Goal: Task Accomplishment & Management: Manage account settings

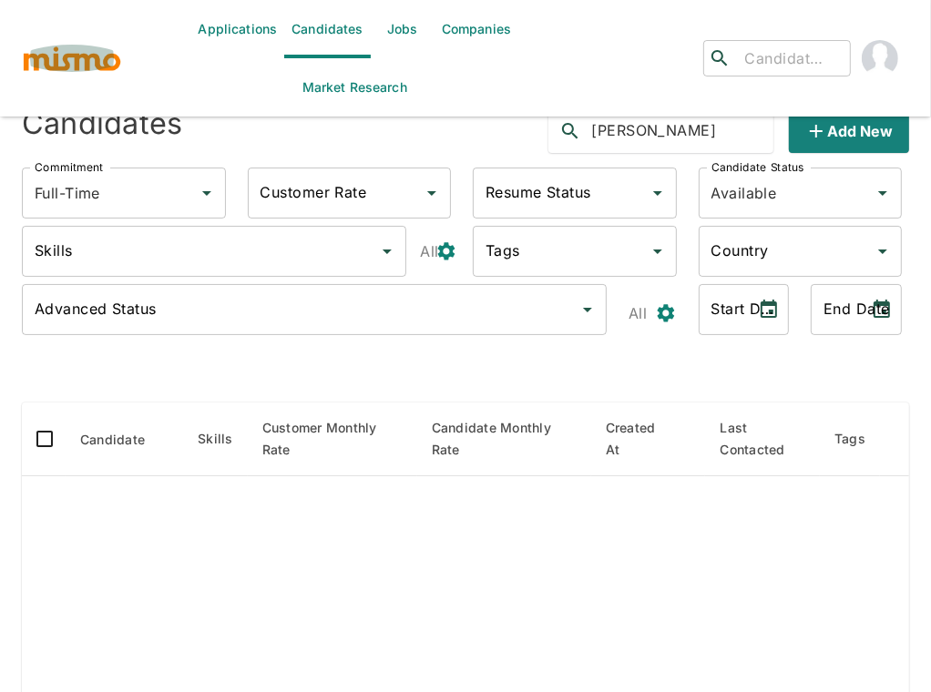
click at [73, 56] on img "button" at bounding box center [72, 58] width 100 height 27
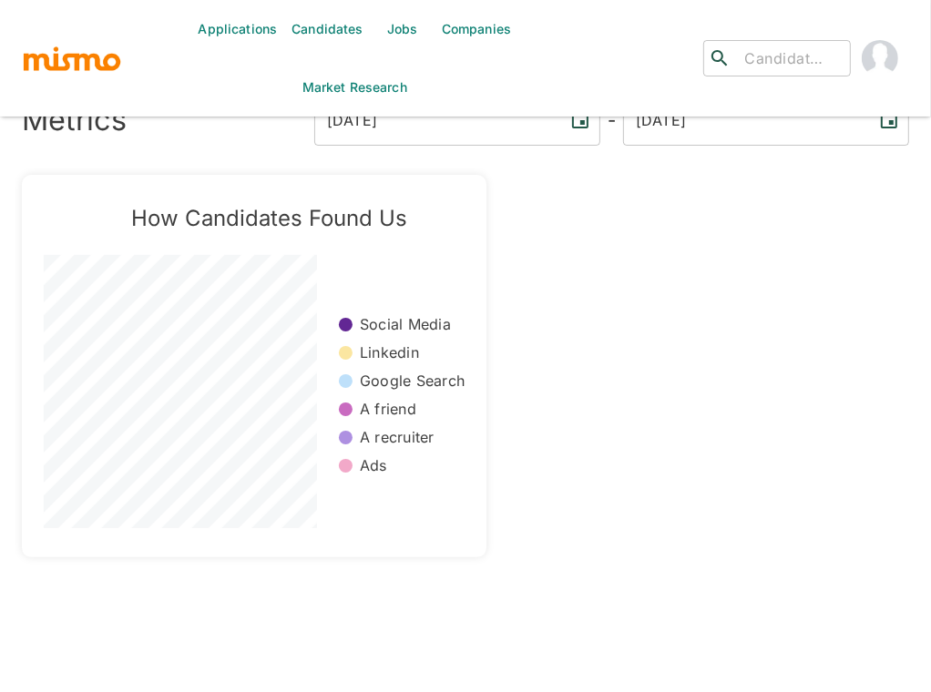
click at [401, 32] on link "Jobs" at bounding box center [403, 29] width 64 height 58
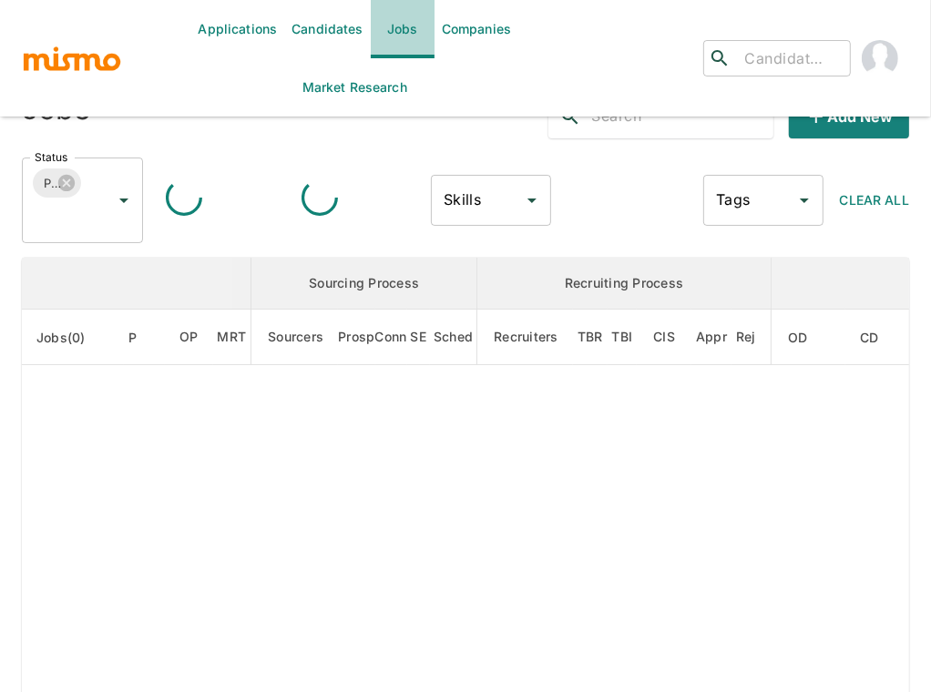
click at [401, 32] on link "Jobs" at bounding box center [403, 29] width 64 height 58
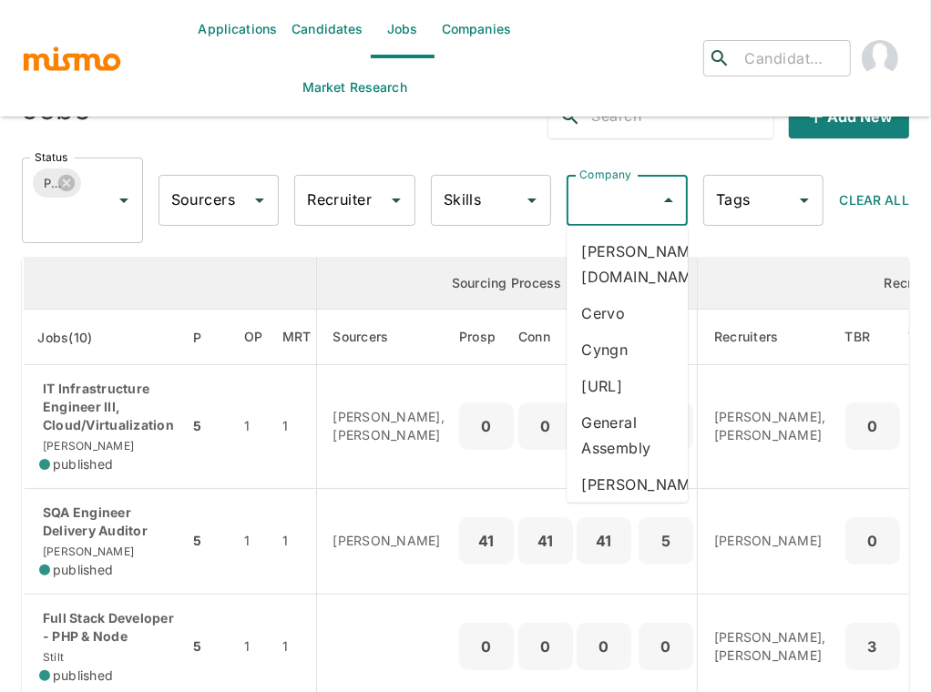
click at [646, 193] on input "Company" at bounding box center [613, 200] width 77 height 35
type input "st"
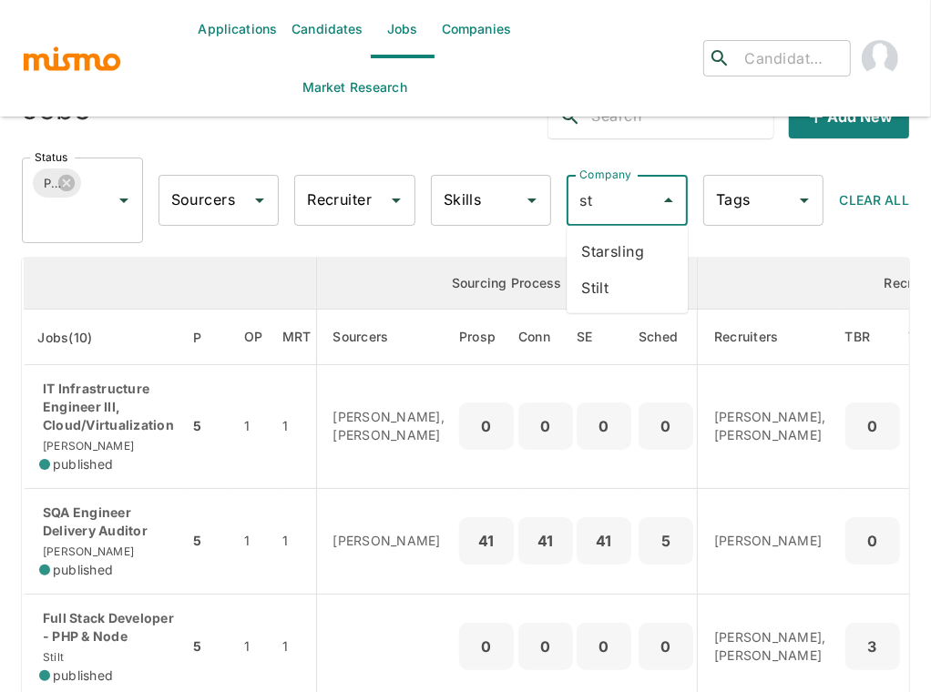
click at [614, 298] on li "Stilt" at bounding box center [627, 288] width 121 height 36
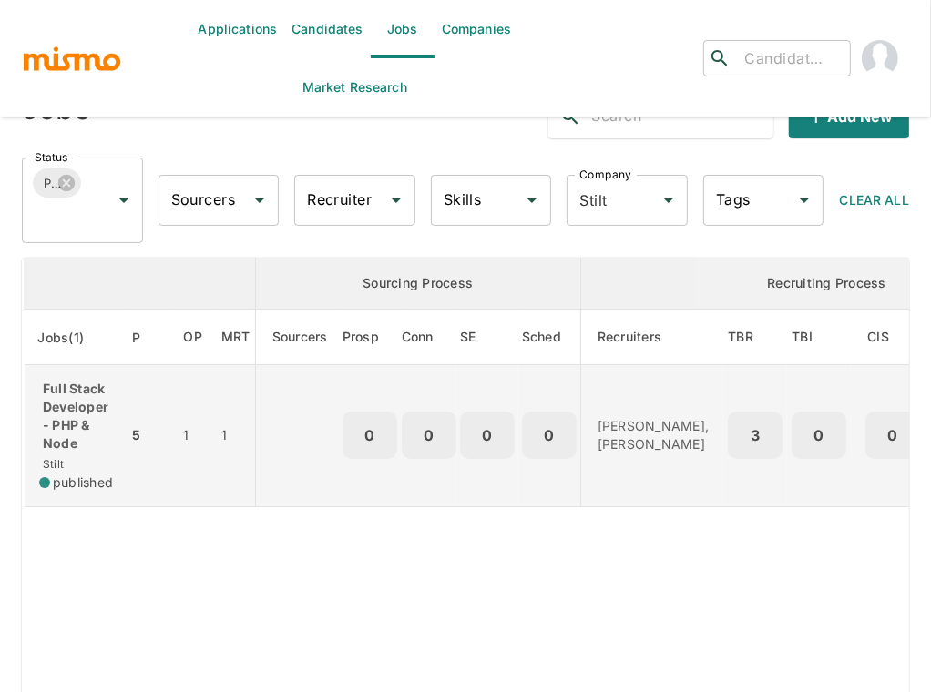
click at [101, 382] on p "Full Stack Developer - PHP & Node" at bounding box center [76, 416] width 74 height 73
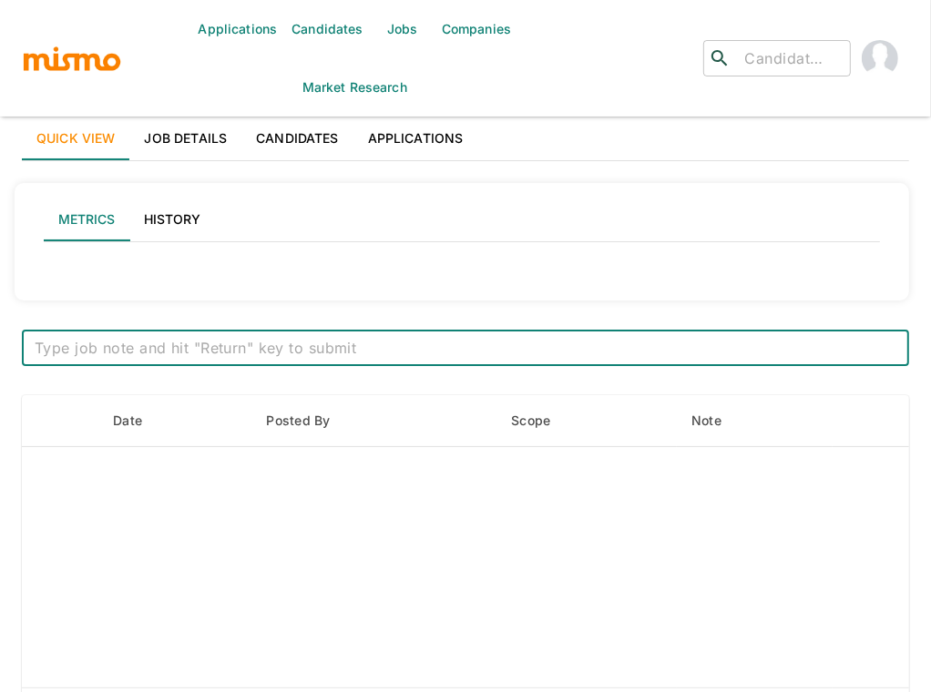
click at [429, 128] on link "Applications" at bounding box center [415, 139] width 125 height 44
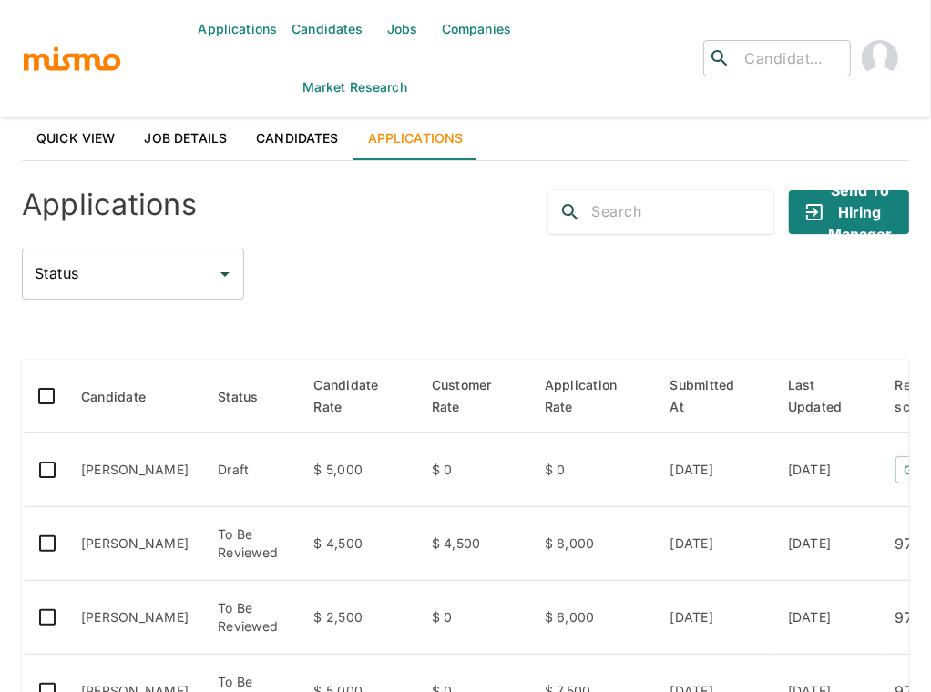
click at [380, 281] on div "Status Status" at bounding box center [465, 274] width 887 height 51
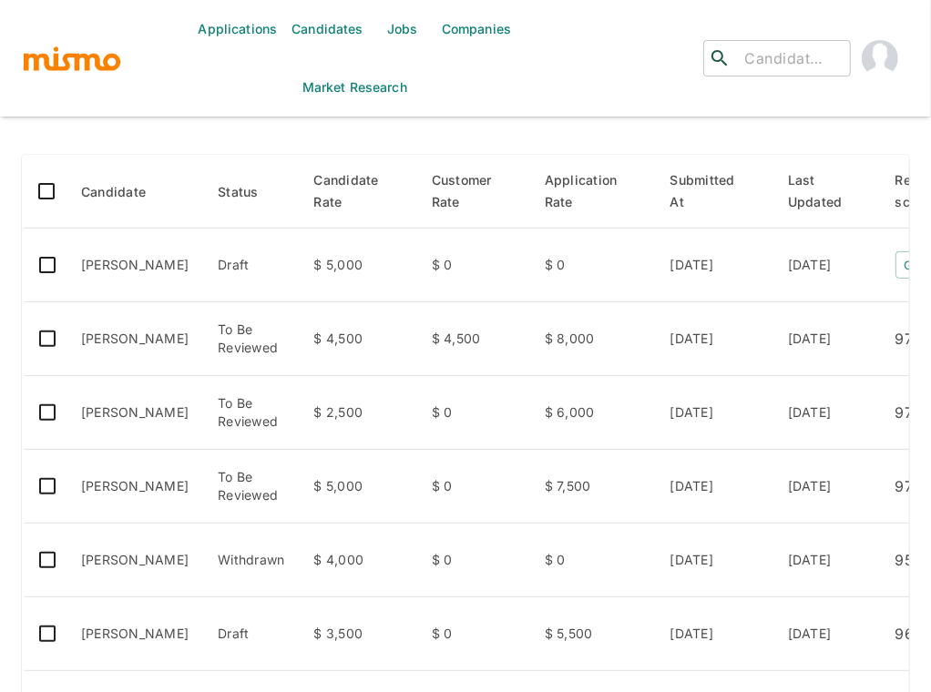
scroll to position [202, 0]
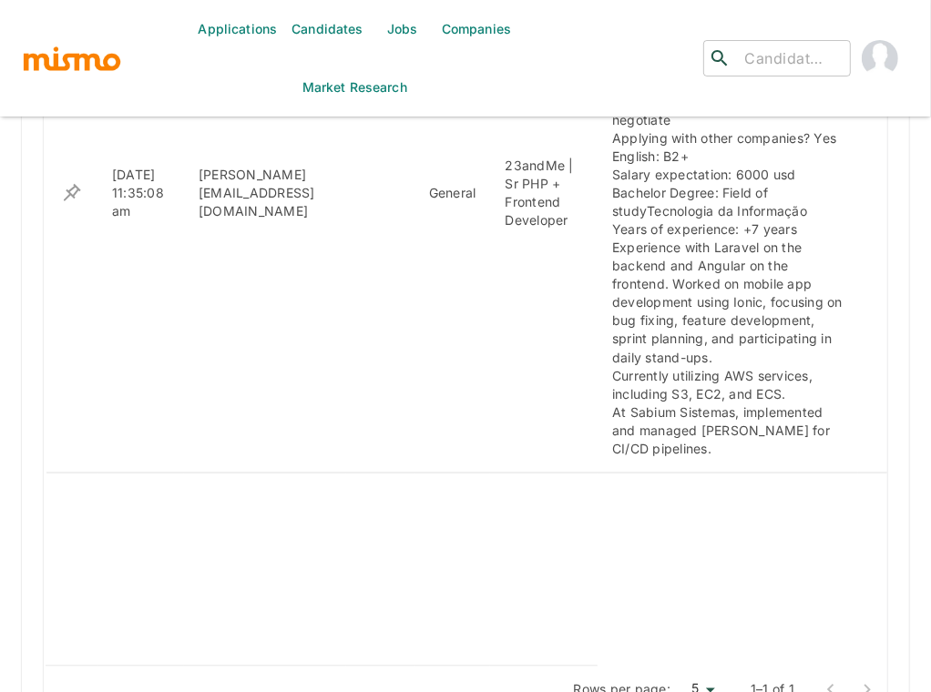
click at [381, 519] on td "enhanced table" at bounding box center [322, 569] width 552 height 193
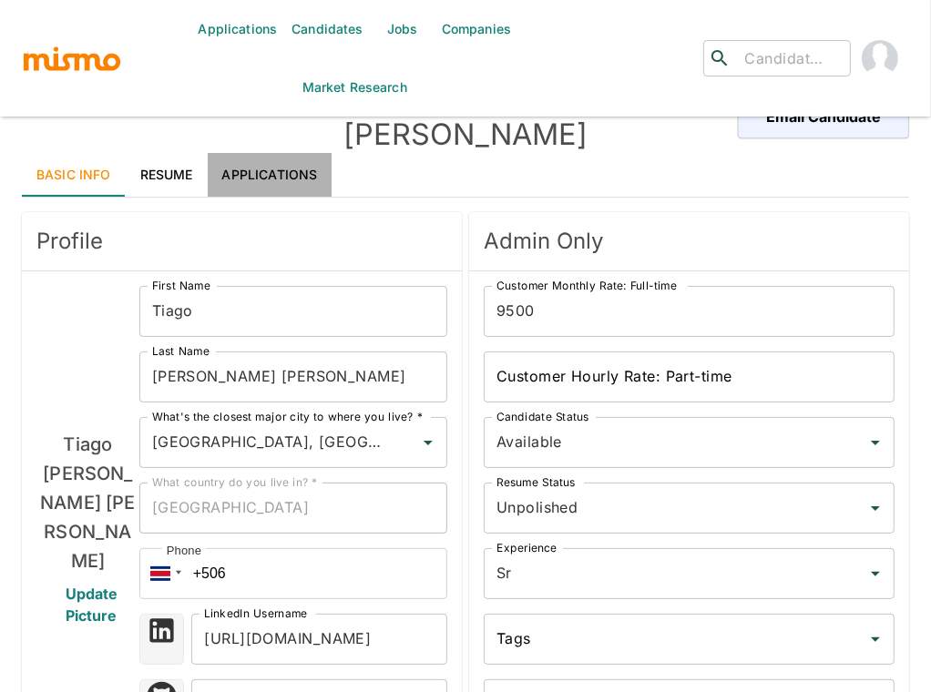
click at [271, 153] on link "Applications" at bounding box center [270, 175] width 125 height 44
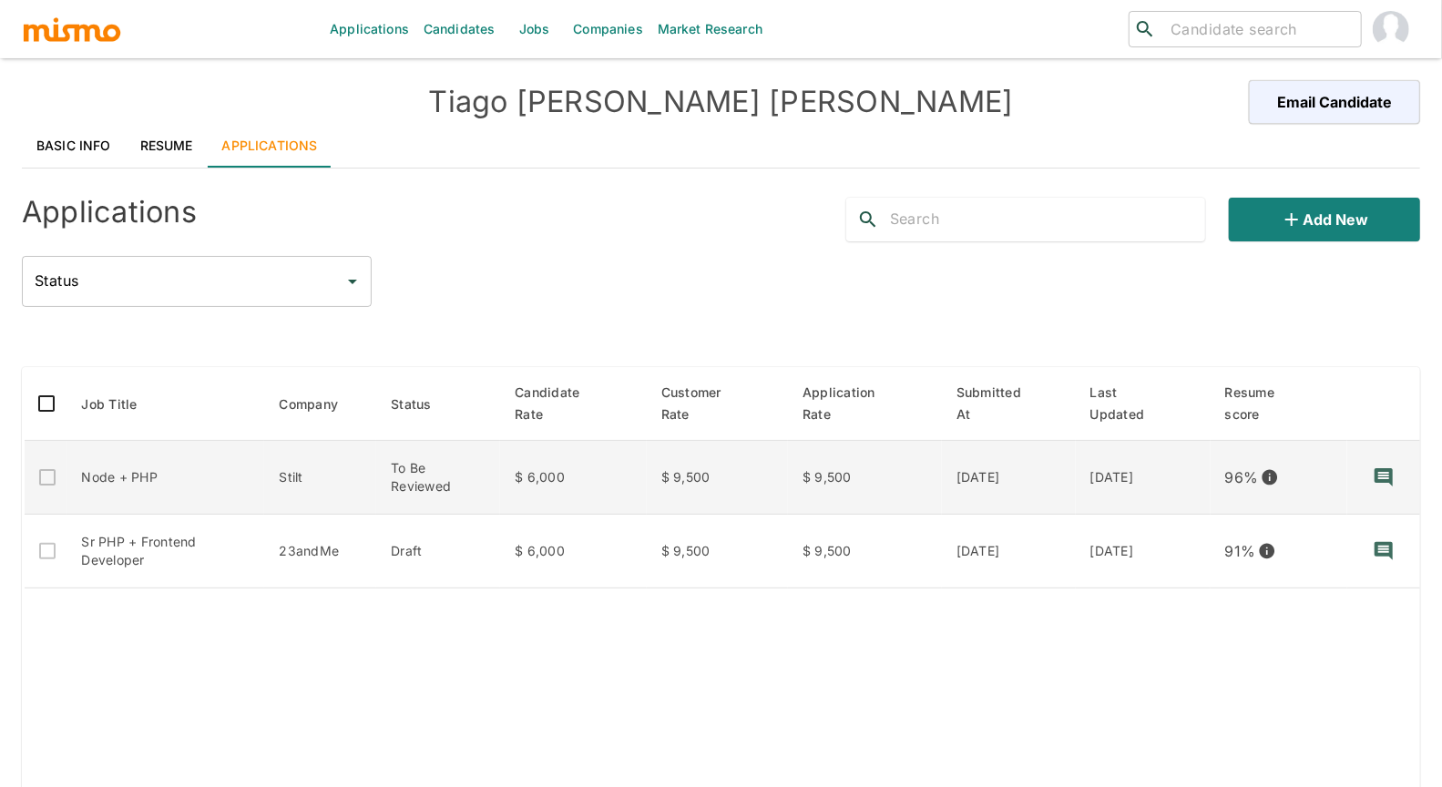
click at [198, 465] on td "Node + PHP" at bounding box center [166, 478] width 198 height 74
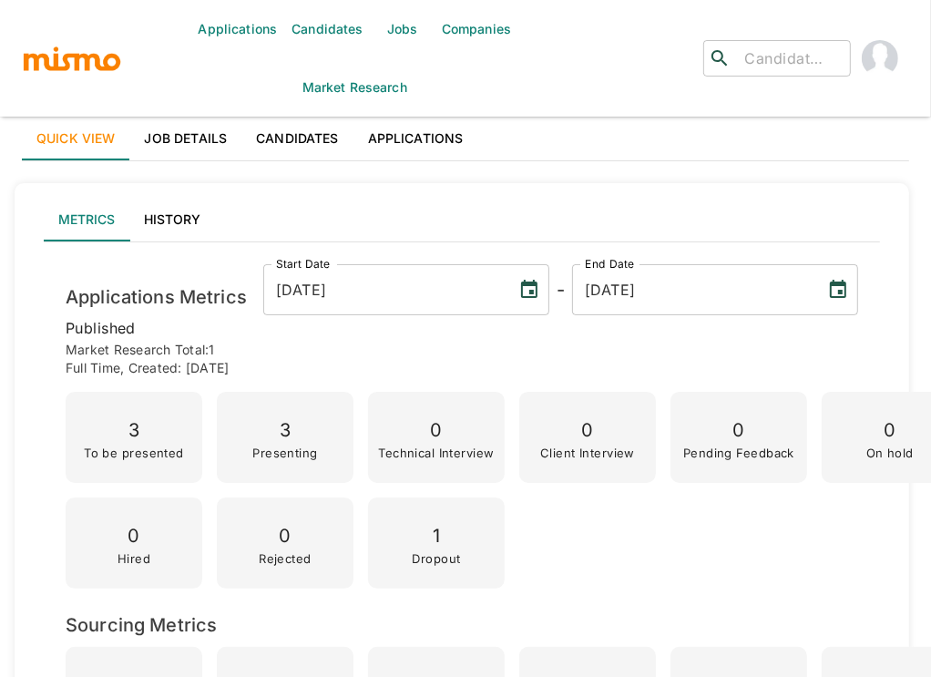
click at [410, 138] on link "Applications" at bounding box center [415, 139] width 125 height 44
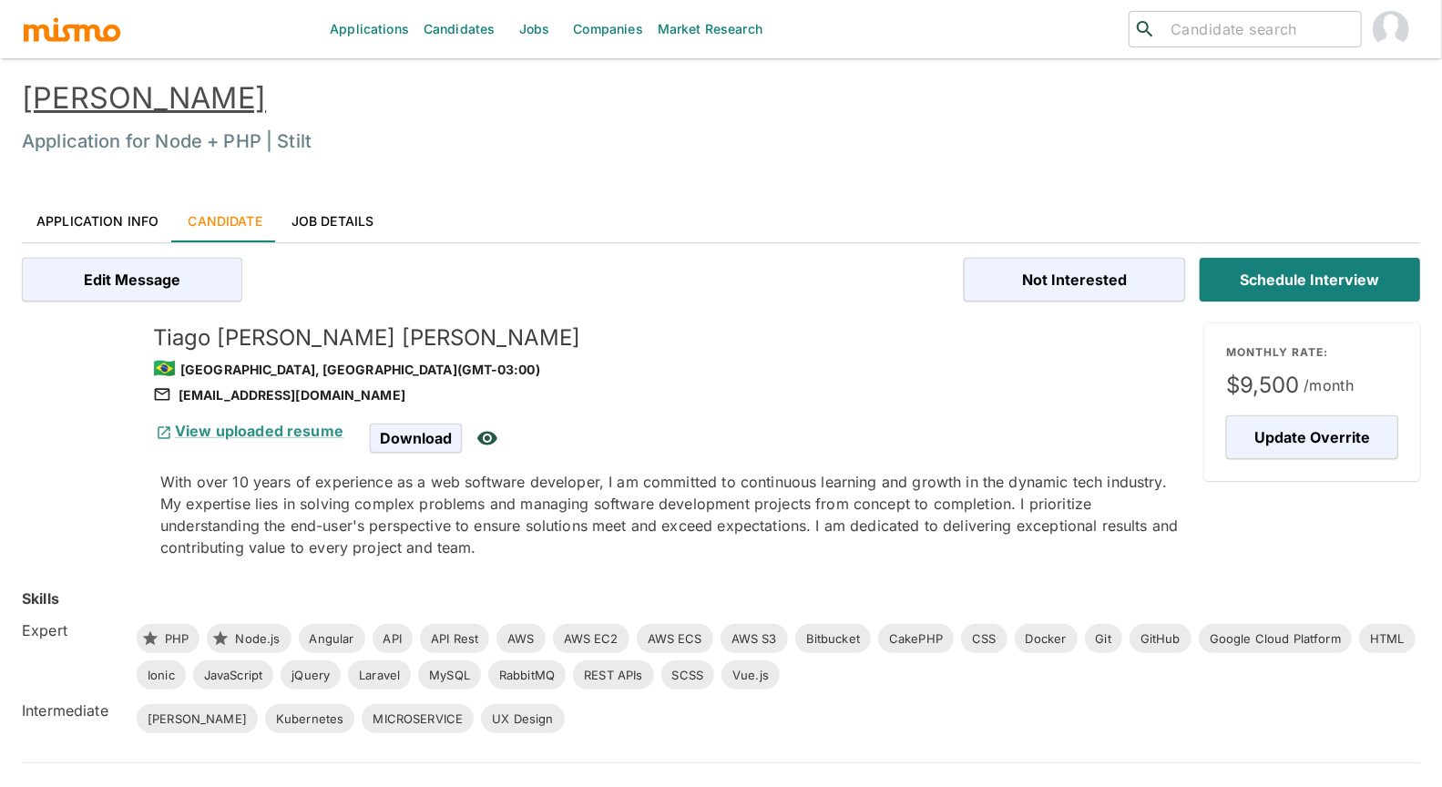
click at [266, 83] on link "Tiago Alves Baptista" at bounding box center [144, 98] width 244 height 36
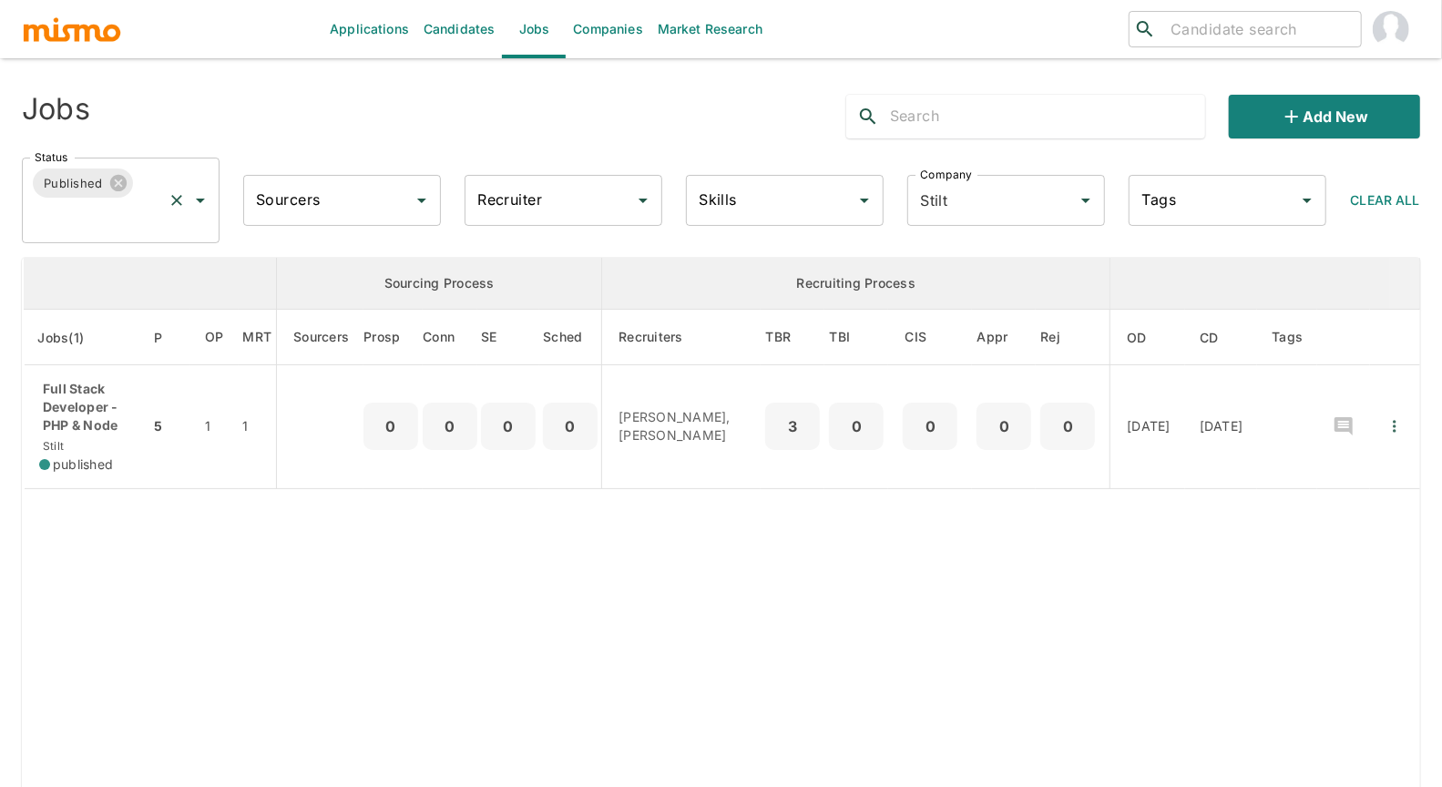
click at [99, 200] on div "Published Status" at bounding box center [121, 201] width 198 height 86
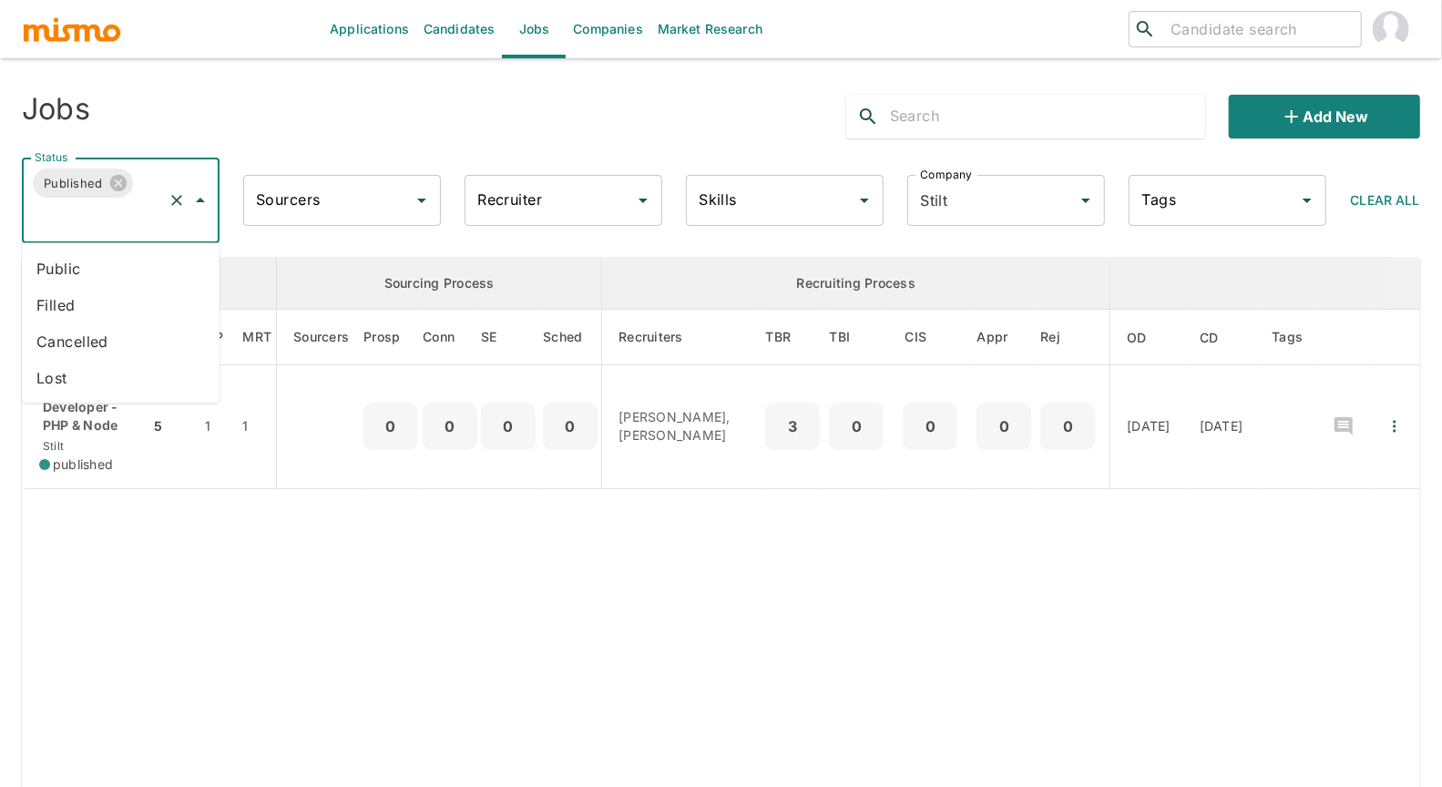
click at [69, 276] on li "Public" at bounding box center [121, 269] width 198 height 36
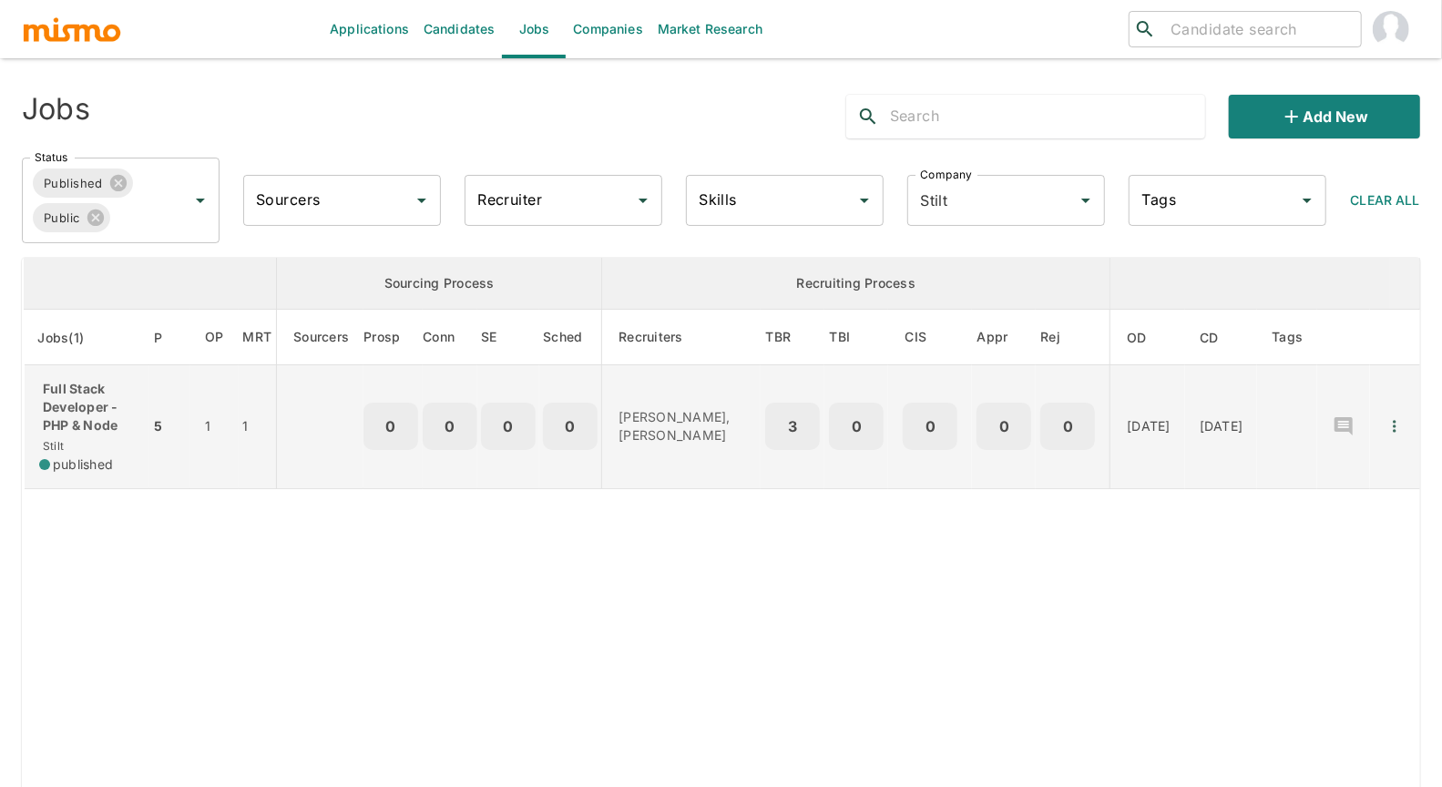
click at [77, 425] on p "Full Stack Developer - PHP & Node" at bounding box center [87, 407] width 96 height 55
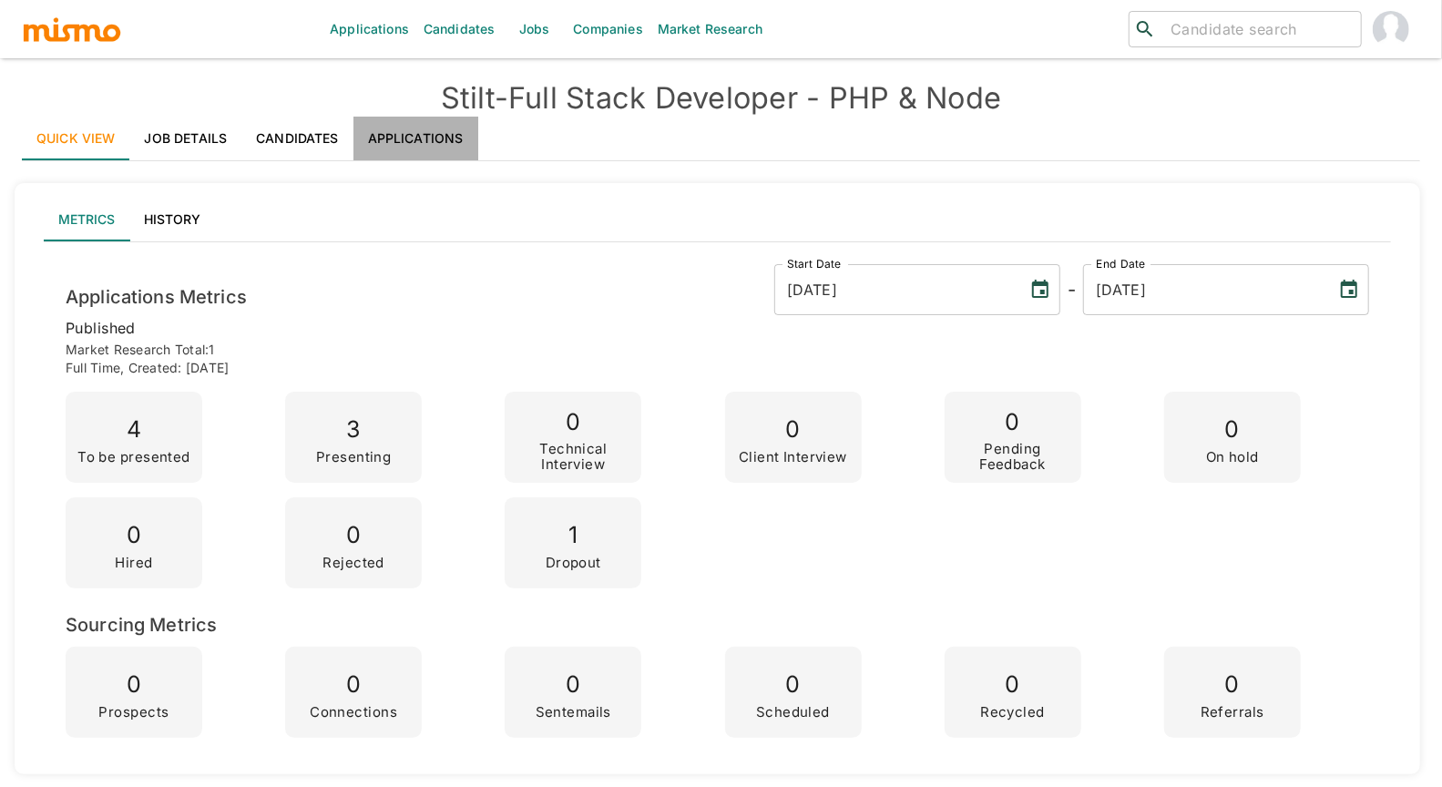
click at [435, 143] on link "Applications" at bounding box center [415, 139] width 125 height 44
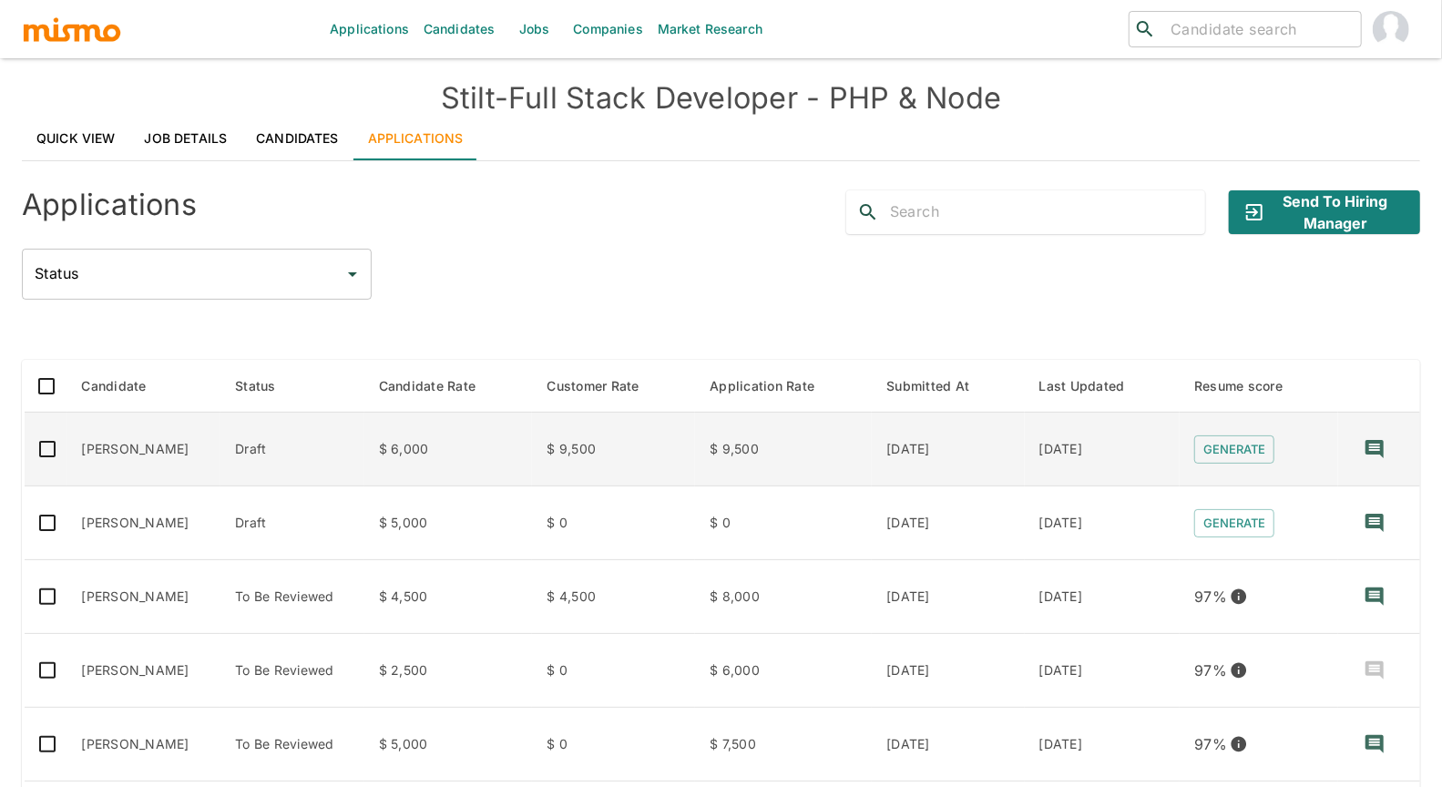
click at [132, 455] on td "[PERSON_NAME]" at bounding box center [144, 450] width 154 height 74
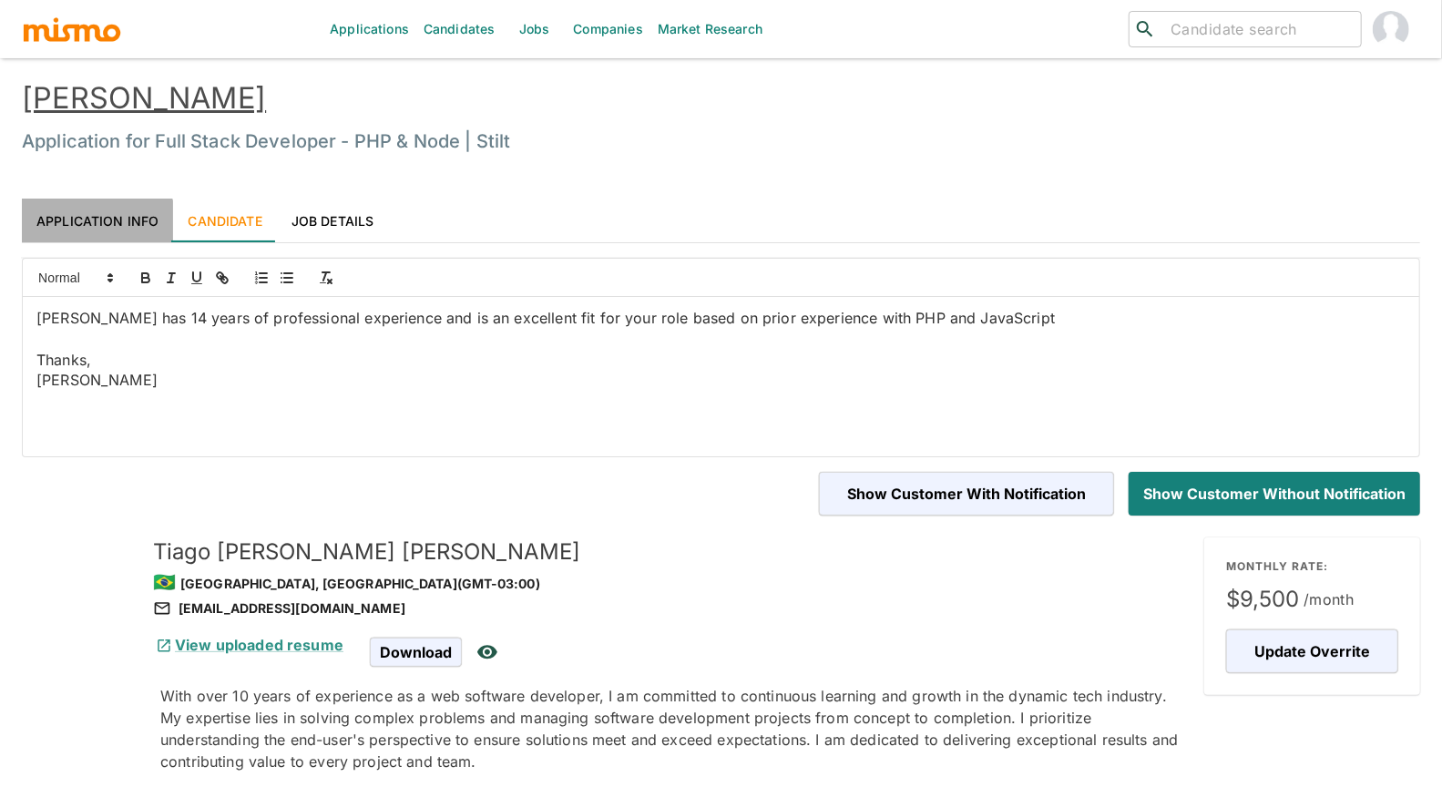
click at [93, 225] on link "Application Info" at bounding box center [97, 221] width 151 height 44
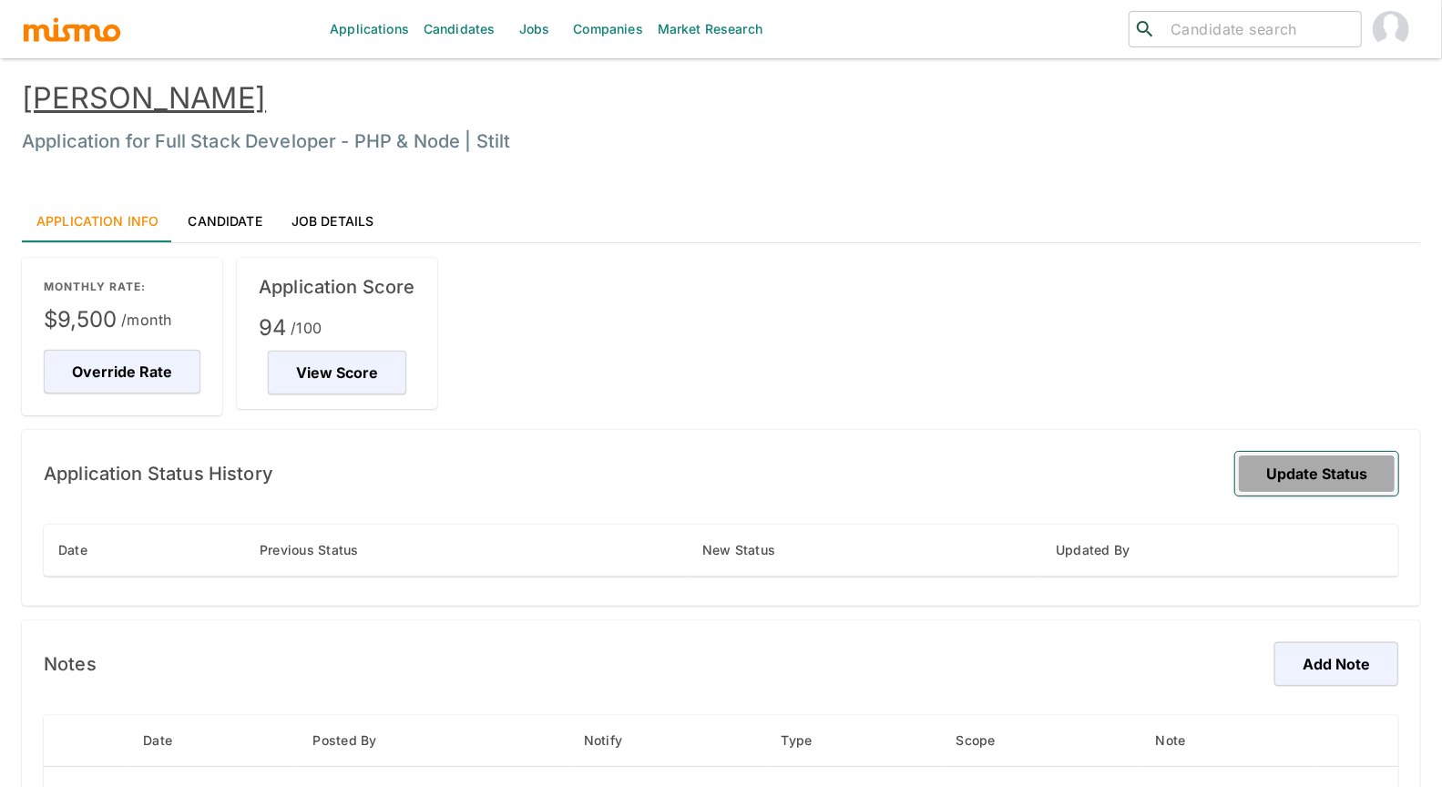
click at [1308, 479] on button "Update Status" at bounding box center [1316, 474] width 163 height 44
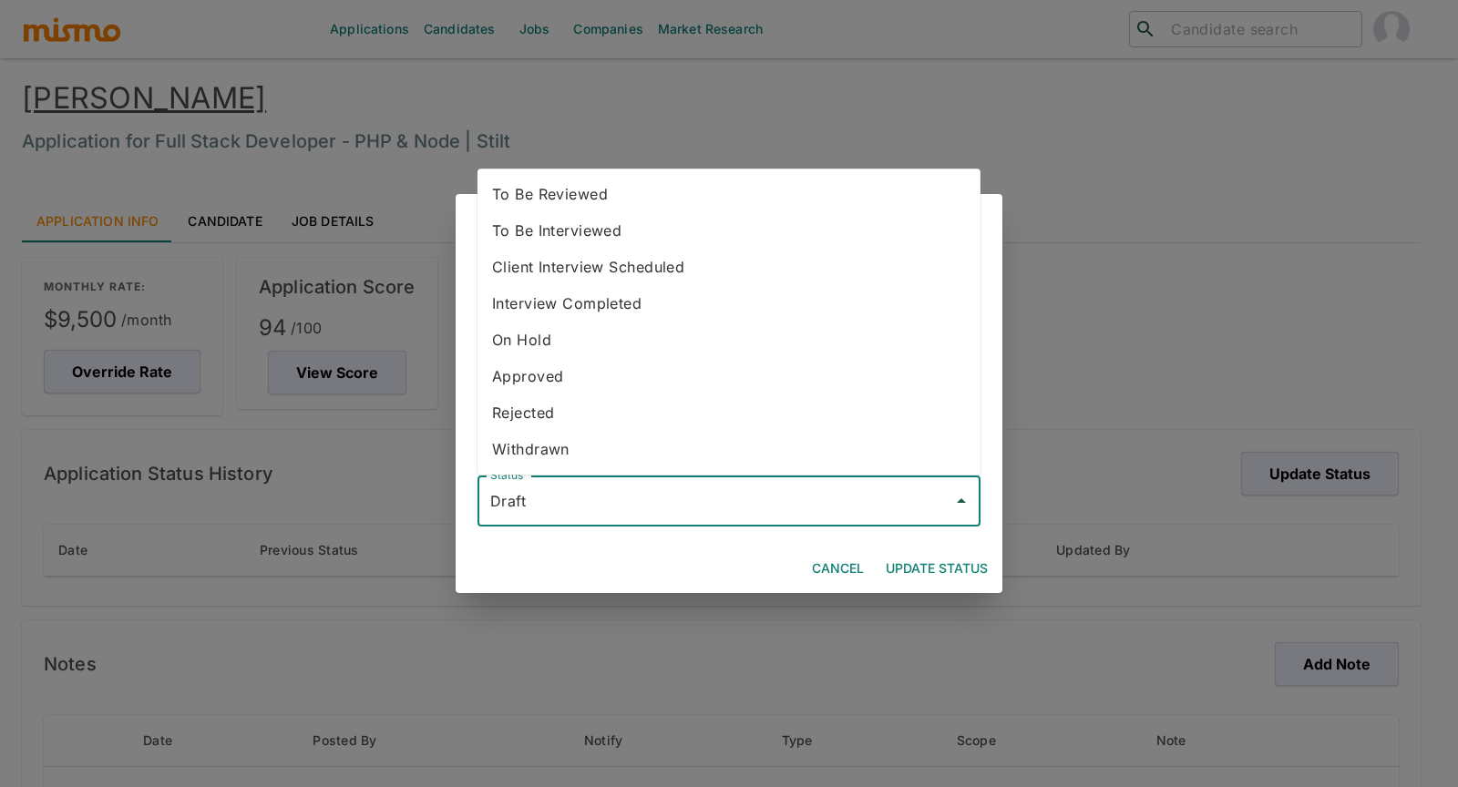
click at [704, 498] on input "Draft" at bounding box center [715, 501] width 459 height 35
click at [684, 194] on li "To Be Reviewed" at bounding box center [728, 194] width 503 height 36
type input "To Be Reviewed"
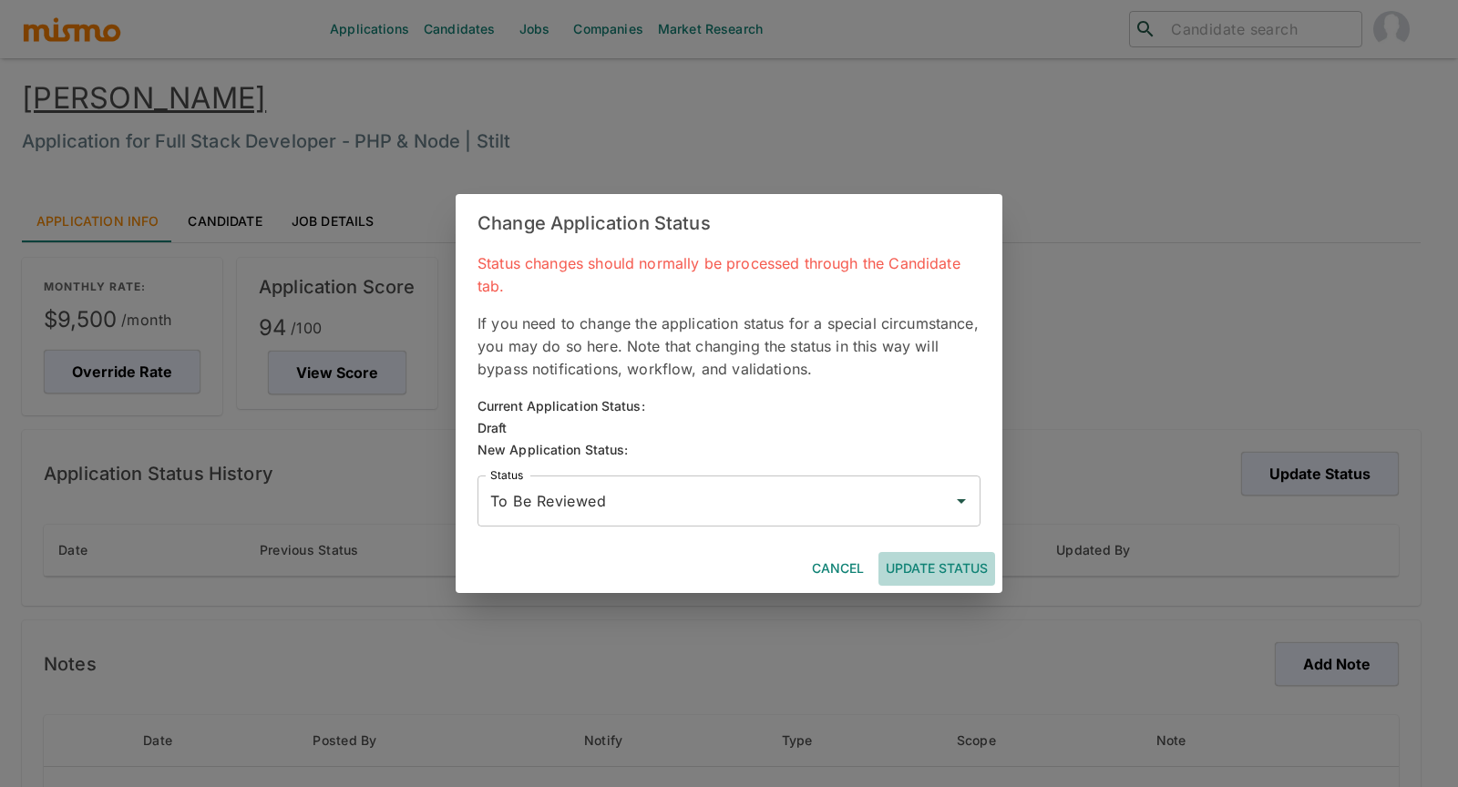
click at [936, 558] on button "Update Status" at bounding box center [936, 569] width 117 height 34
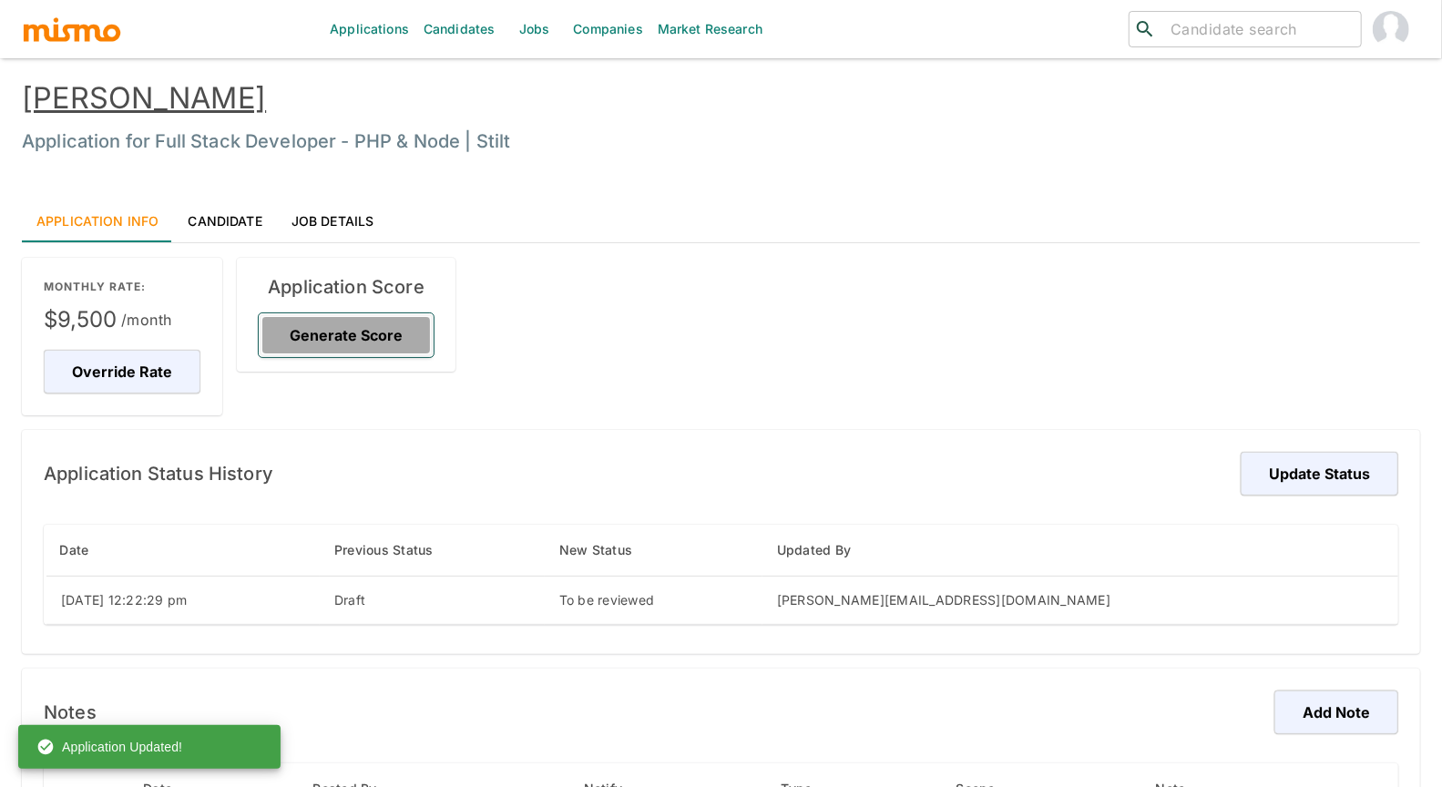
click at [346, 327] on button "Generate Score" at bounding box center [346, 335] width 175 height 44
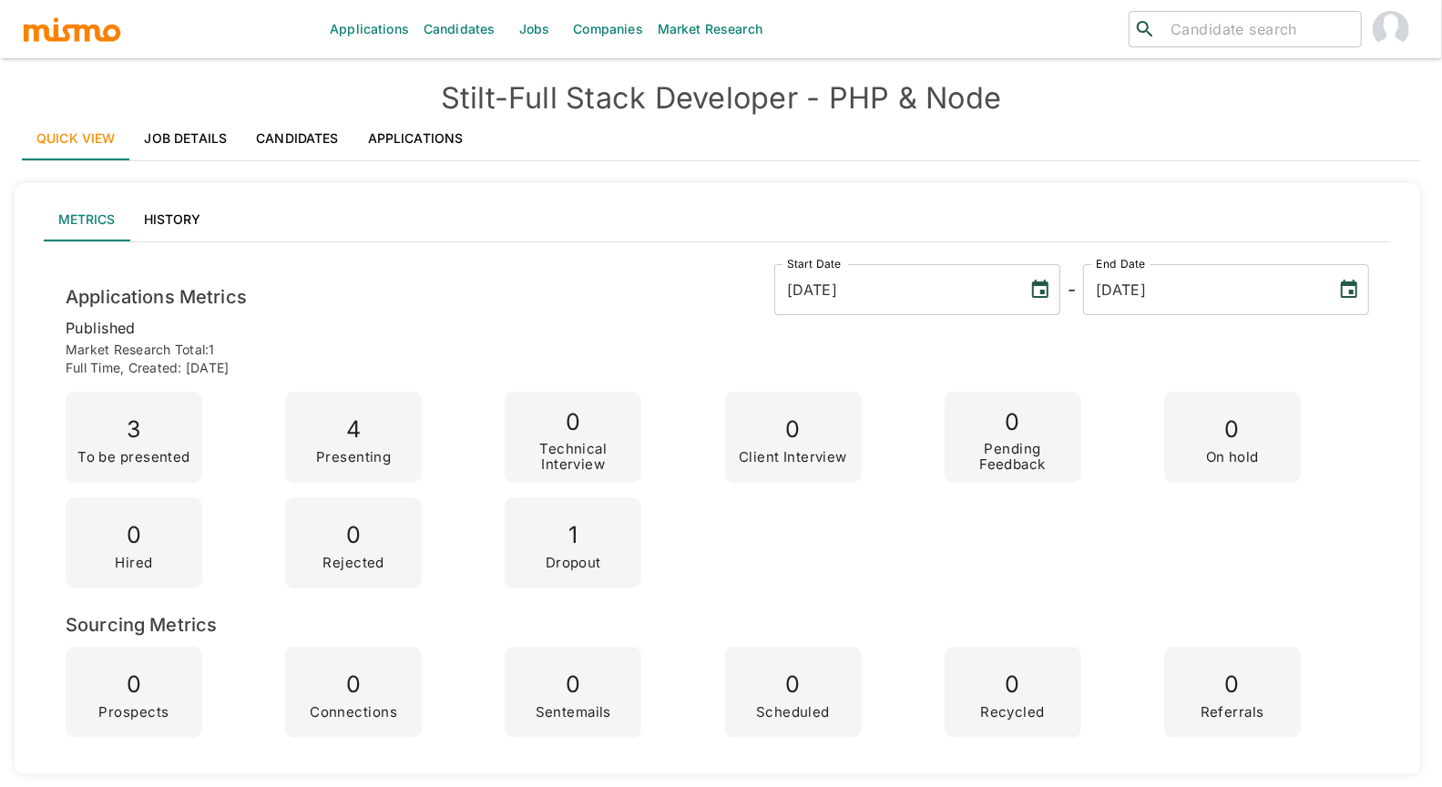
click at [419, 128] on link "Applications" at bounding box center [415, 139] width 125 height 44
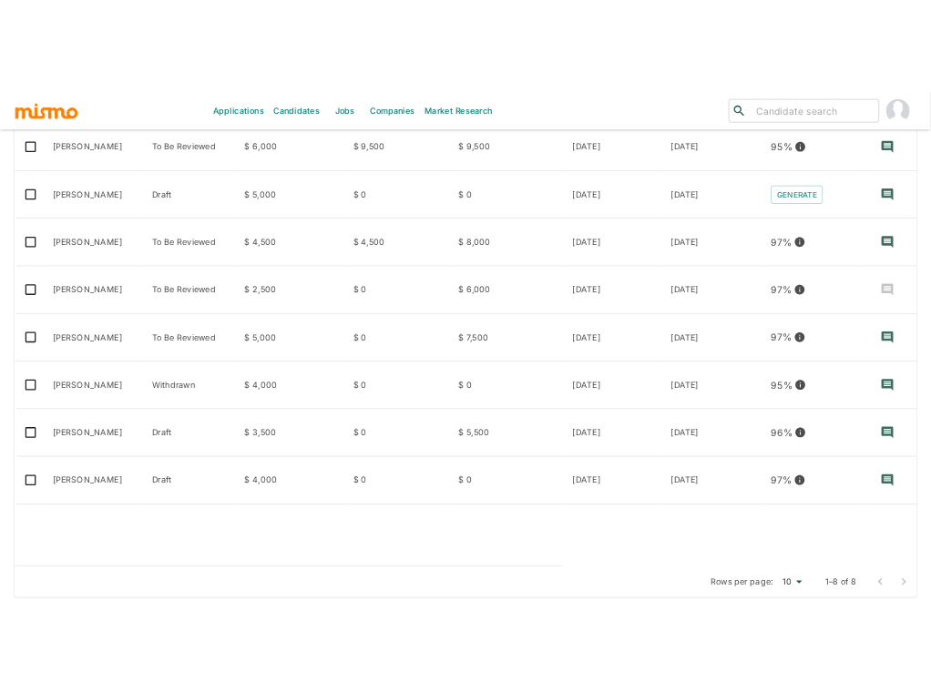
scroll to position [384, 0]
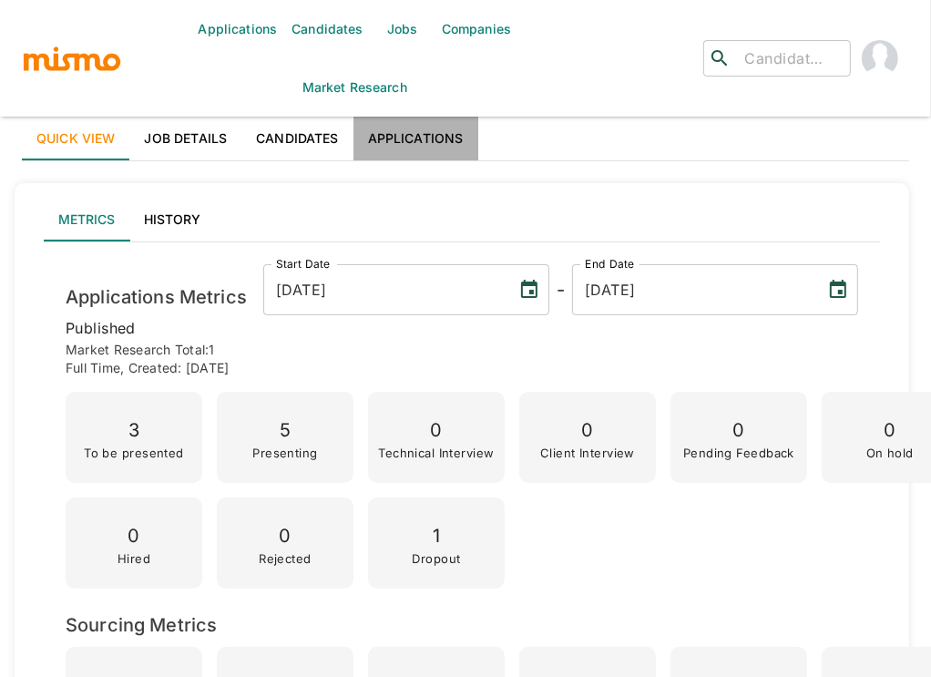
click at [441, 138] on link "Applications" at bounding box center [415, 139] width 125 height 44
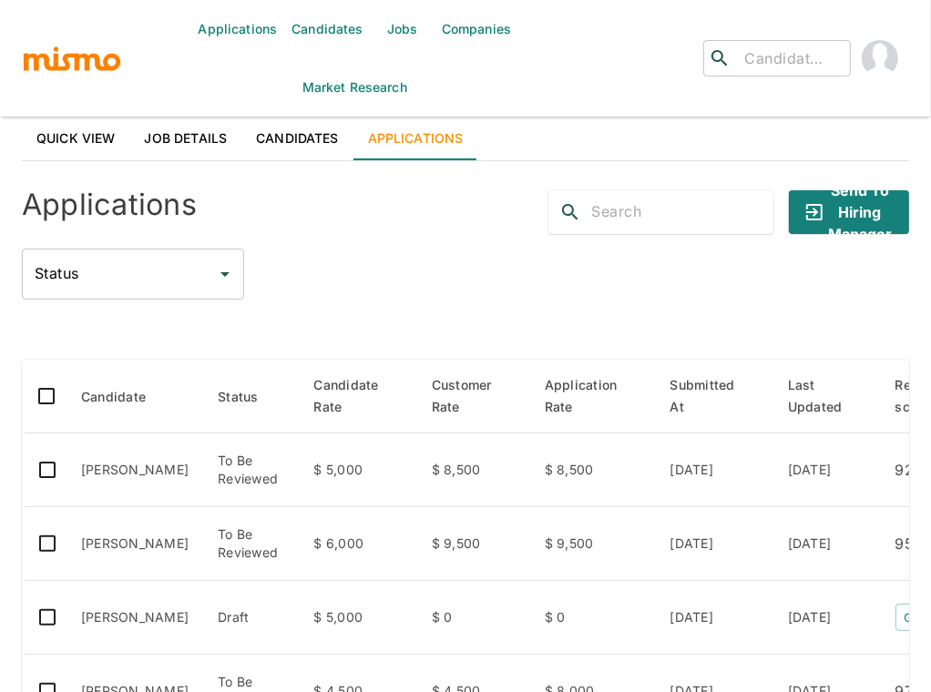
click at [348, 246] on div "Applications Send to Hiring Manager Status Status" at bounding box center [465, 238] width 887 height 124
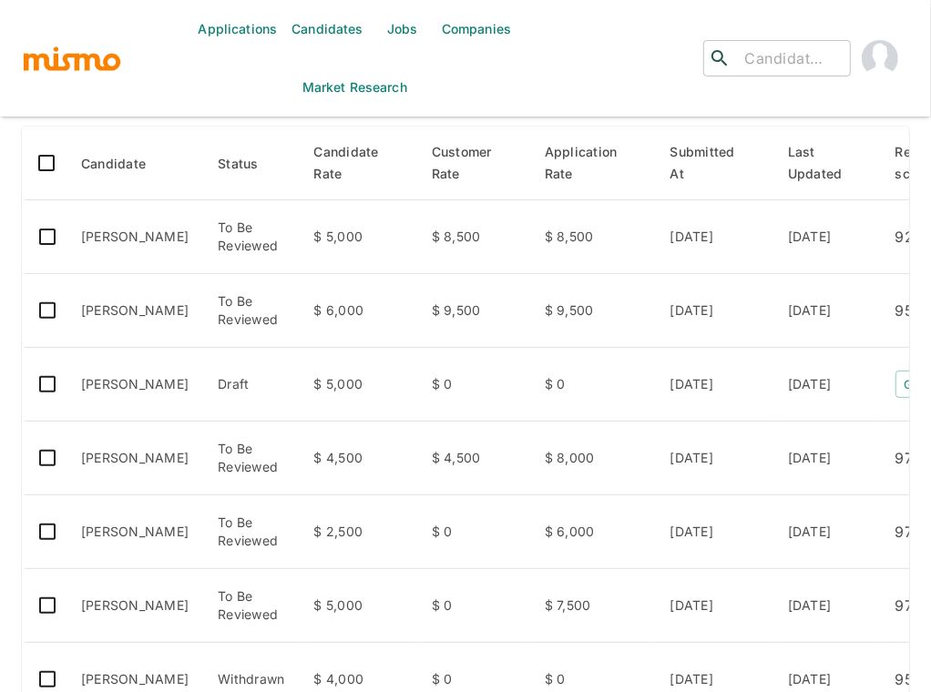
scroll to position [161, 0]
